Goal: Register for event/course

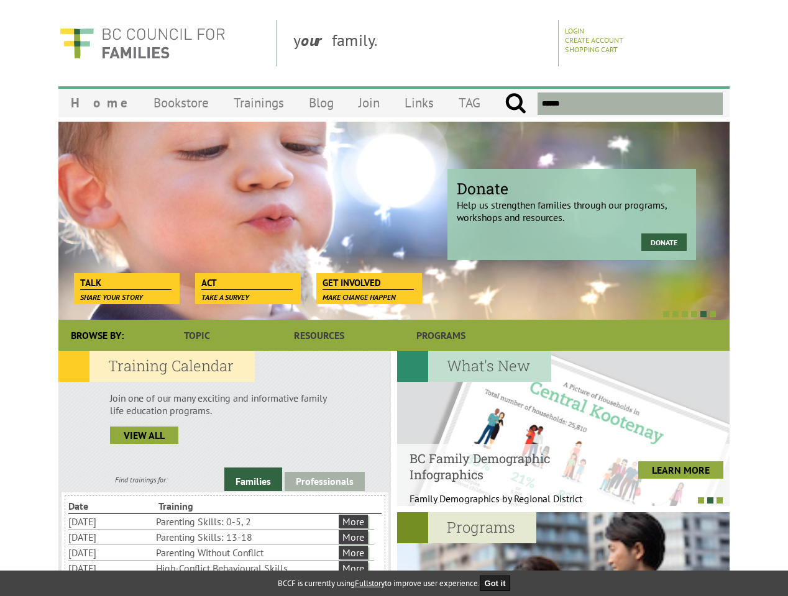
click at [394, 308] on div at bounding box center [380, 314] width 671 height 12
click at [380, 314] on div at bounding box center [380, 314] width 671 height 12
click at [253, 481] on link "Families" at bounding box center [253, 480] width 58 height 24
click at [324, 480] on link "Professionals" at bounding box center [325, 481] width 80 height 19
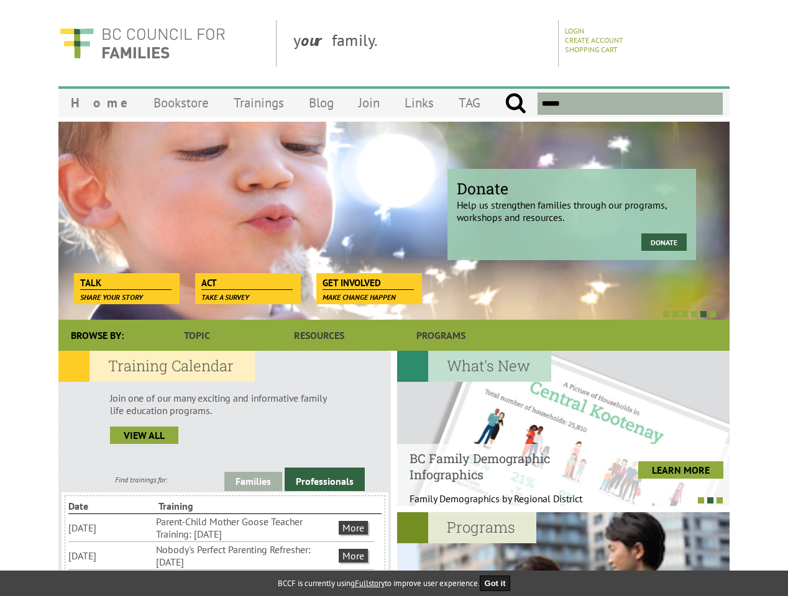
click at [221, 555] on li "Nobody's Perfect Parenting Refresher: [DATE]" at bounding box center [246, 555] width 180 height 27
click at [563, 429] on div at bounding box center [563, 428] width 332 height 155
click at [557, 500] on div at bounding box center [557, 500] width 332 height 12
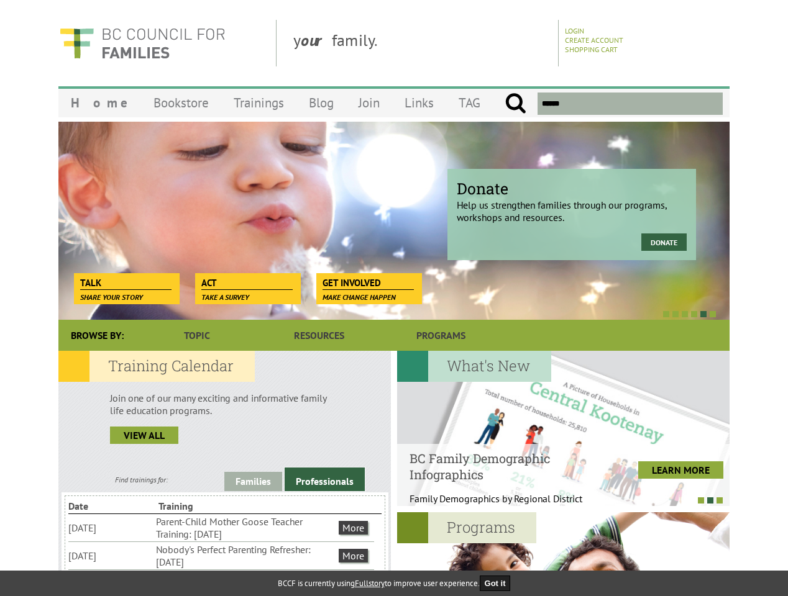
click at [563, 554] on div "Online Parenting Programs Build on your parenting skills at your own pac... LEA…" at bounding box center [729, 590] width 5983 height 155
click at [499, 583] on button "Got it" at bounding box center [495, 584] width 31 height 16
